Goal: Book appointment/travel/reservation

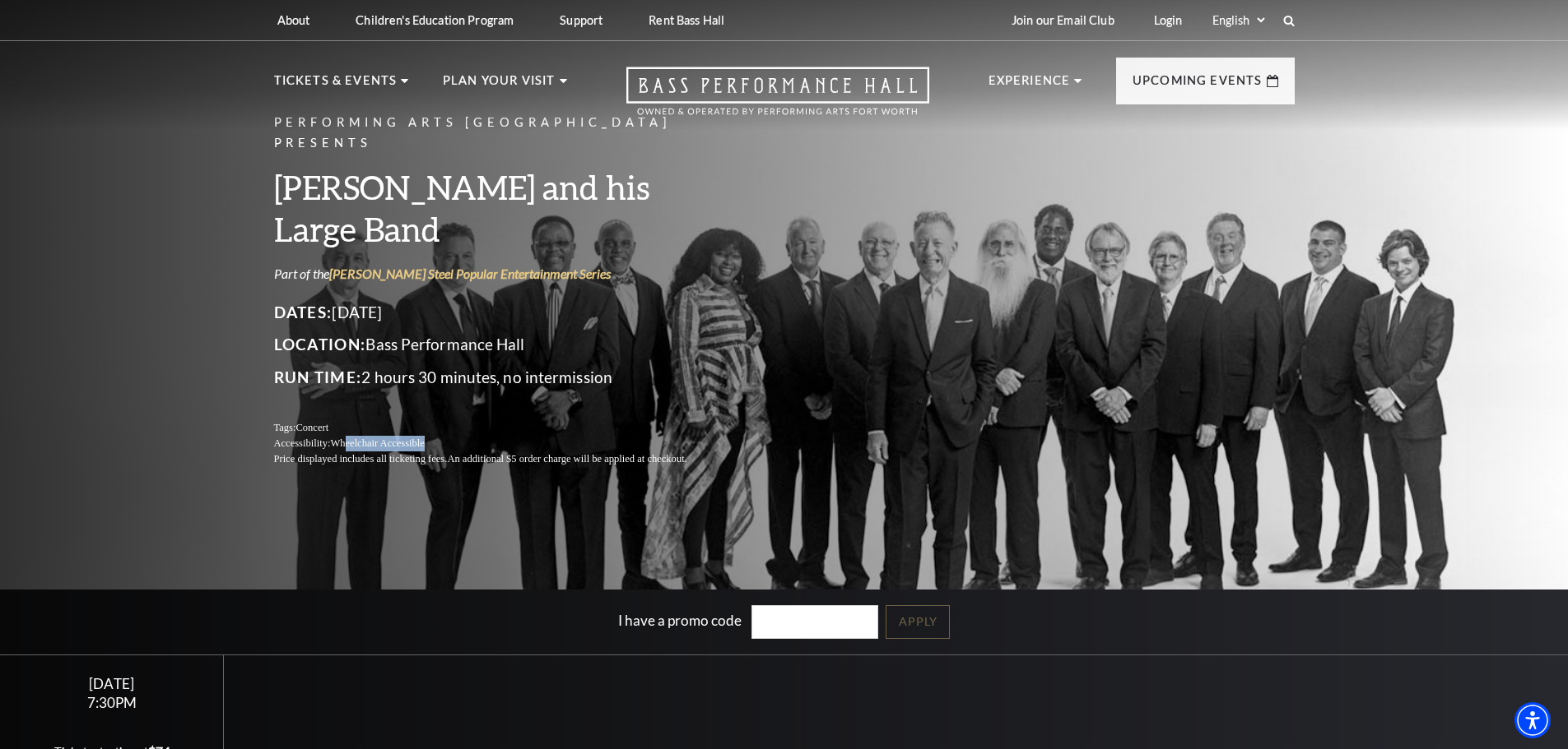
drag, startPoint x: 350, startPoint y: 411, endPoint x: 486, endPoint y: 420, distance: 136.3
click at [486, 436] on p "Accessibility: Wheelchair Accessible" at bounding box center [501, 443] width 453 height 16
click at [419, 440] on div "Performing Arts Fort Worth Presents [PERSON_NAME] and his Large Band Part of th…" at bounding box center [501, 290] width 453 height 387
drag, startPoint x: 312, startPoint y: 420, endPoint x: 621, endPoint y: 438, distance: 309.5
click at [614, 438] on div "Performing Arts Fort Worth Presents [PERSON_NAME] and his Large Band Part of th…" at bounding box center [501, 290] width 453 height 387
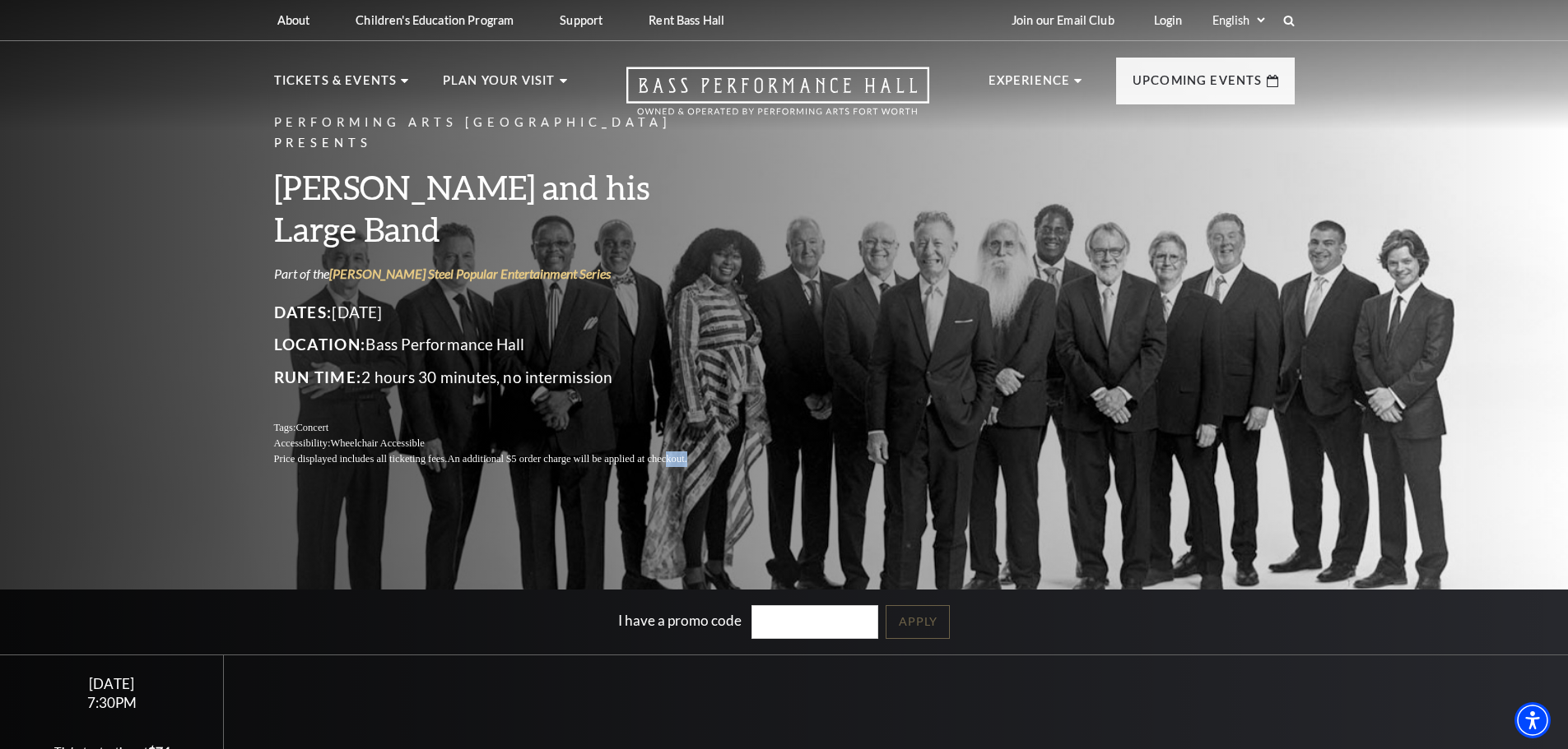
click at [762, 447] on div "Performing Arts Fort Worth Presents [PERSON_NAME] and his Large Band Part of th…" at bounding box center [784, 290] width 1053 height 387
click at [433, 436] on p "Accessibility: Wheelchair Accessible" at bounding box center [501, 443] width 453 height 16
drag, startPoint x: 299, startPoint y: 424, endPoint x: 628, endPoint y: 445, distance: 329.7
click at [722, 445] on div "Performing Arts Fort Worth Presents [PERSON_NAME] and his Large Band Part of th…" at bounding box center [501, 290] width 453 height 387
click at [1068, 411] on div "Performing Arts Fort Worth Presents [PERSON_NAME] and his Large Band Part of th…" at bounding box center [784, 290] width 1053 height 387
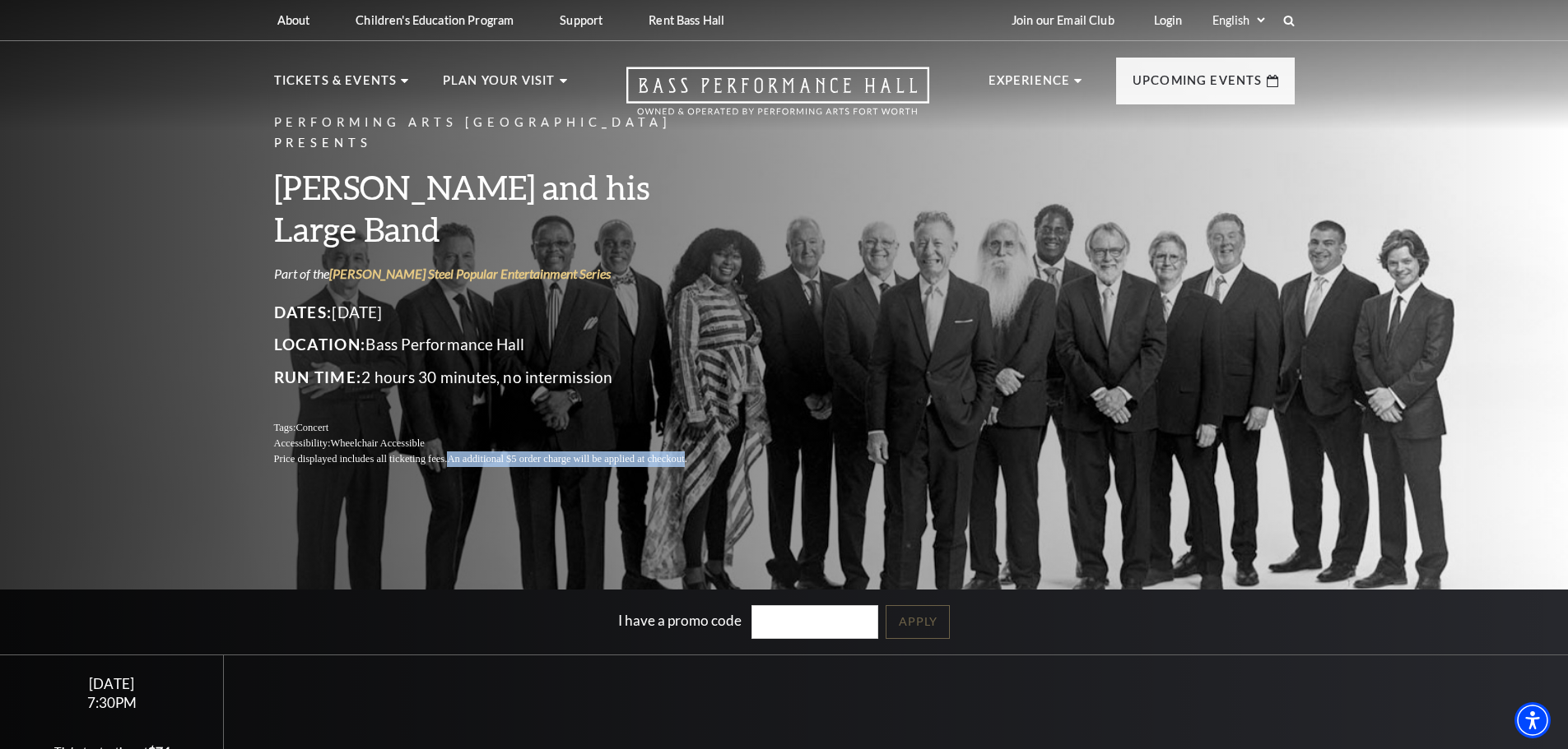
drag, startPoint x: 450, startPoint y: 423, endPoint x: 698, endPoint y: 441, distance: 248.7
click at [762, 438] on div "Performing Arts Fort Worth Presents [PERSON_NAME] and his Large Band Part of th…" at bounding box center [784, 290] width 1053 height 387
click at [613, 454] on span "An additional $5 order charge will be applied at checkout." at bounding box center [567, 459] width 240 height 11
